Goal: Information Seeking & Learning: Find specific fact

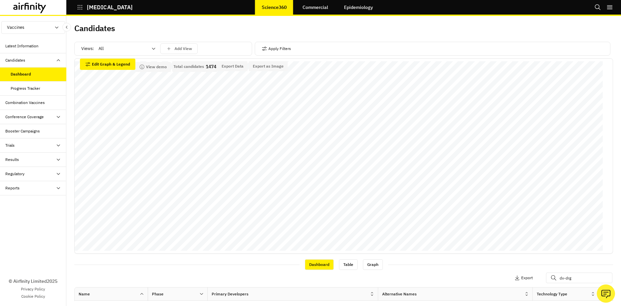
scroll to position [151, 0]
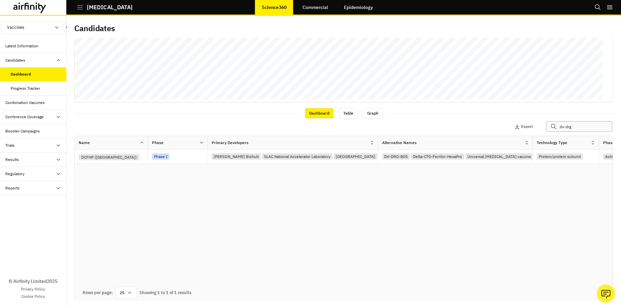
drag, startPoint x: 580, startPoint y: 130, endPoint x: 534, endPoint y: 128, distance: 46.4
click at [534, 128] on div "Apply Filters Columns Export dx-drg" at bounding box center [526, 126] width 166 height 11
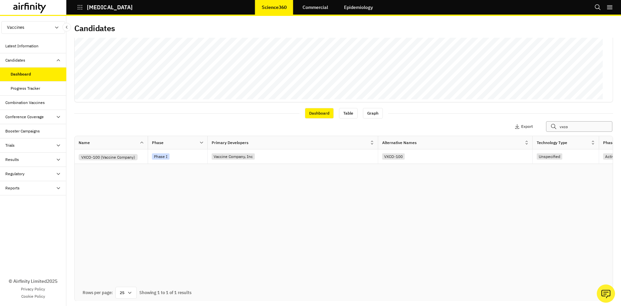
type input "vxco"
drag, startPoint x: 235, startPoint y: 282, endPoint x: 257, endPoint y: 283, distance: 22.2
click at [257, 283] on div "Name Phase Primary Developers Alternative Names Technology Type Phase Detail Ta…" at bounding box center [344, 210] width 538 height 149
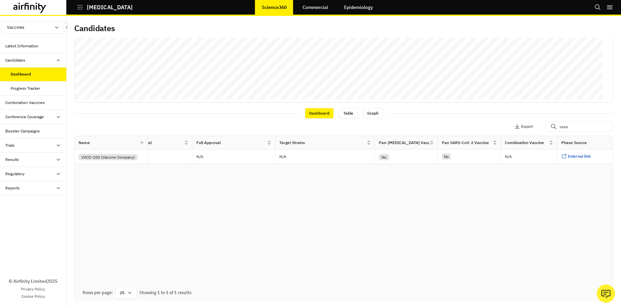
scroll to position [0, 828]
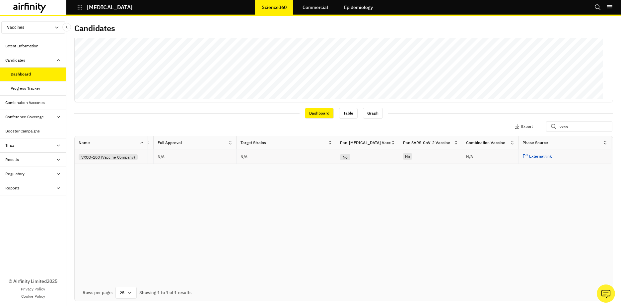
click at [531, 153] on div "External link ..." at bounding box center [564, 157] width 93 height 15
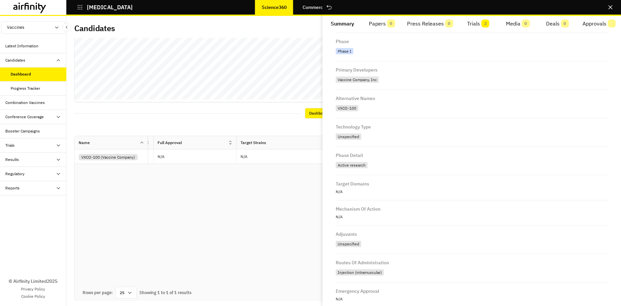
scroll to position [0, 0]
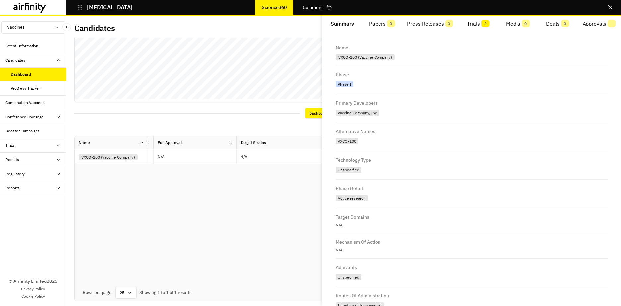
click at [611, 8] on icon "Close" at bounding box center [610, 7] width 4 height 4
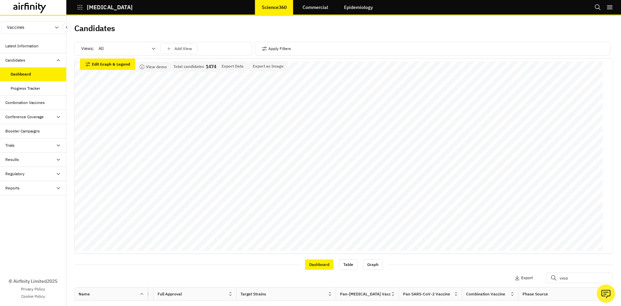
click at [611, 12] on button "right-menu" at bounding box center [609, 7] width 7 height 15
click at [530, 56] on button "Logout" at bounding box center [562, 51] width 99 height 12
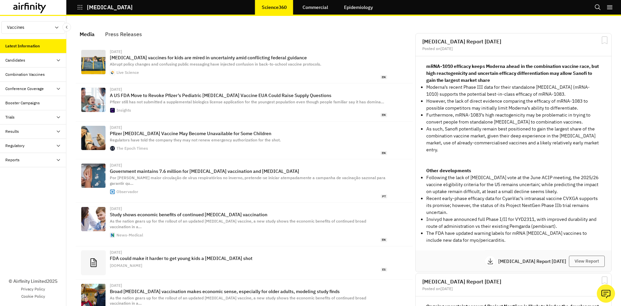
scroll to position [5, 5]
click at [62, 61] on div "Candidates" at bounding box center [35, 60] width 61 height 6
click at [40, 73] on div "Dashboard" at bounding box center [39, 75] width 56 height 6
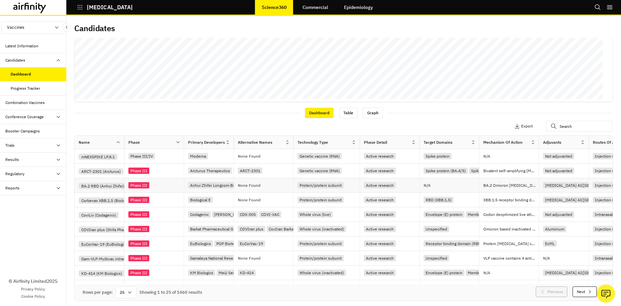
scroll to position [19, 0]
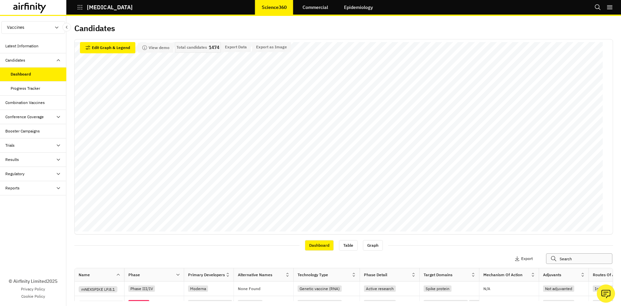
click at [571, 259] on input "text" at bounding box center [579, 259] width 66 height 11
type input "dx-drg"
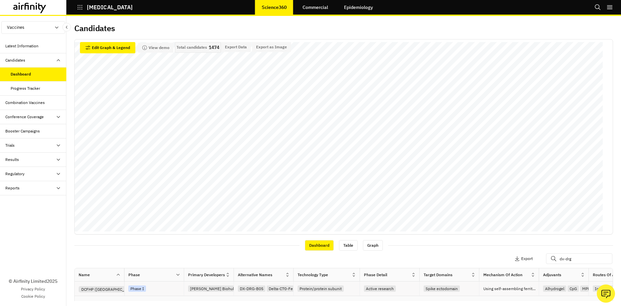
click at [109, 289] on div "DCFHP (Stanford University)" at bounding box center [109, 289] width 61 height 6
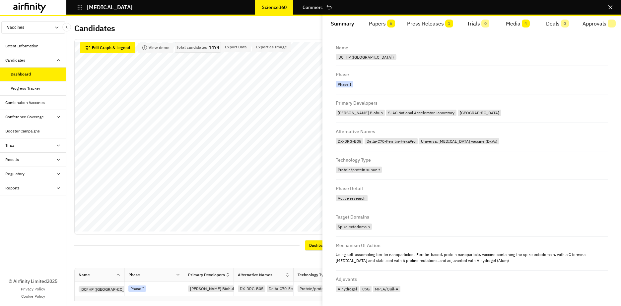
click at [387, 22] on span "6" at bounding box center [391, 24] width 8 height 8
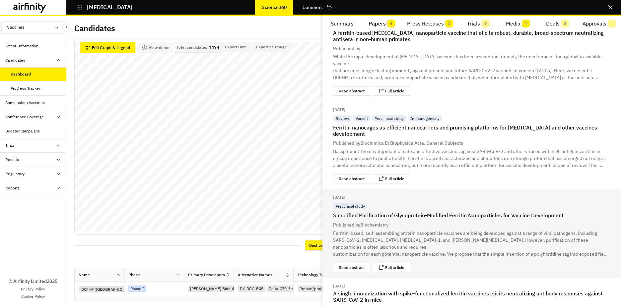
scroll to position [222, 0]
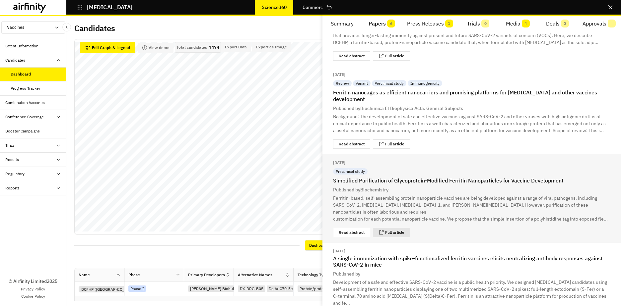
click at [400, 228] on div "Full article" at bounding box center [391, 232] width 37 height 9
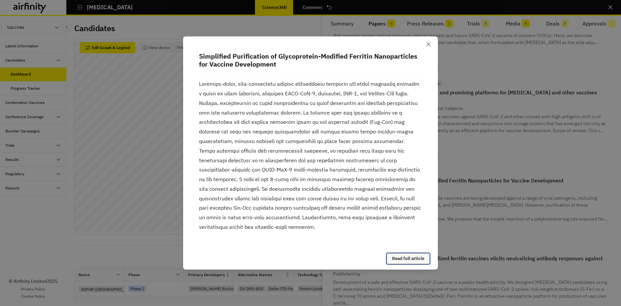
click at [414, 261] on link "Read full article" at bounding box center [407, 258] width 43 height 11
click at [425, 44] on button "Close" at bounding box center [428, 44] width 11 height 11
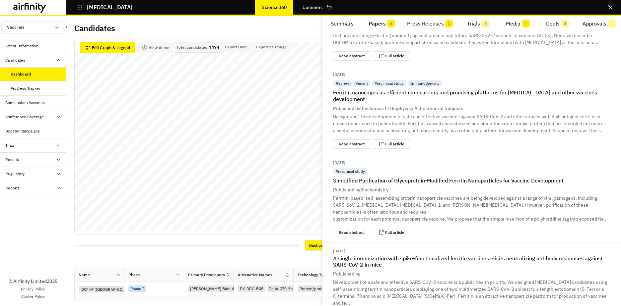
click at [518, 25] on button "Media 4" at bounding box center [517, 24] width 39 height 16
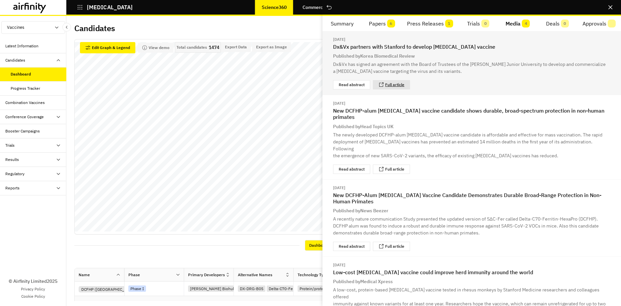
click at [395, 84] on link "Full article" at bounding box center [394, 85] width 19 height 4
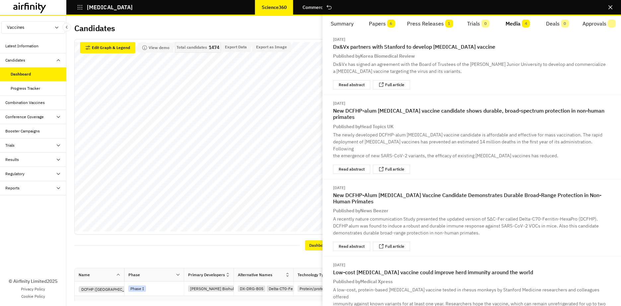
click at [612, 9] on icon "Close" at bounding box center [610, 7] width 4 height 4
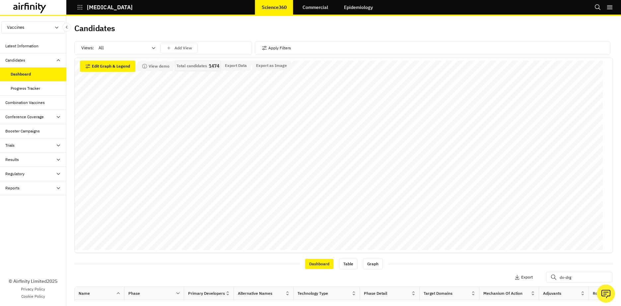
scroll to position [0, 0]
click at [611, 7] on icon "right-menu" at bounding box center [609, 7] width 7 height 7
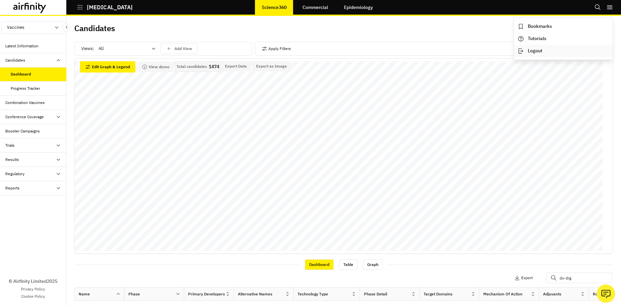
click at [546, 49] on button "Logout" at bounding box center [562, 51] width 99 height 12
